Goal: Information Seeking & Learning: Learn about a topic

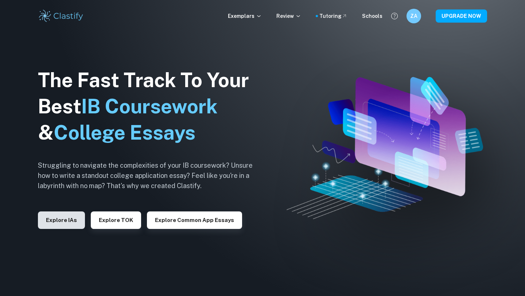
click at [63, 223] on button "Explore IAs" at bounding box center [61, 219] width 47 height 17
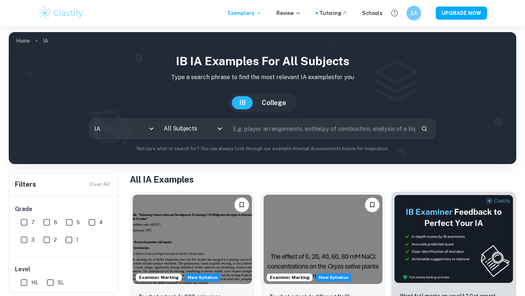
click at [250, 129] on input "text" at bounding box center [321, 128] width 187 height 20
